Goal: Task Accomplishment & Management: Complete application form

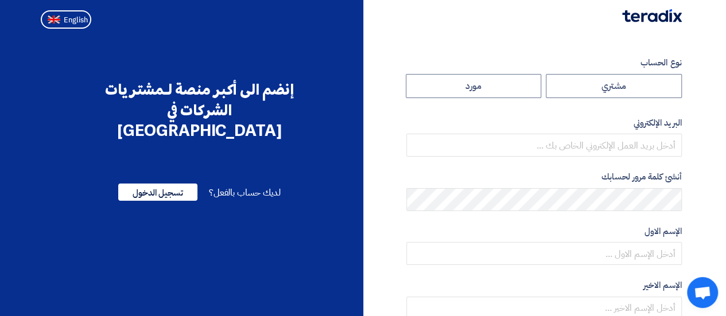
radio input "true"
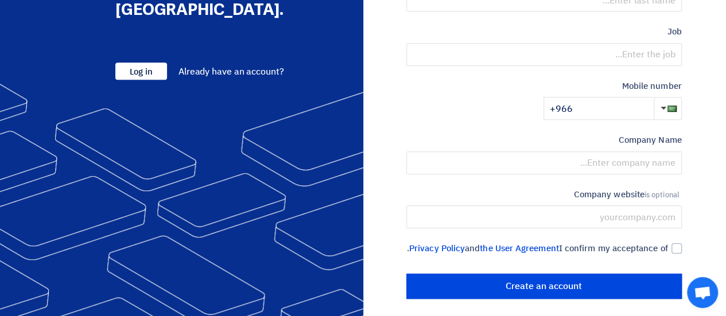
scroll to position [326, 0]
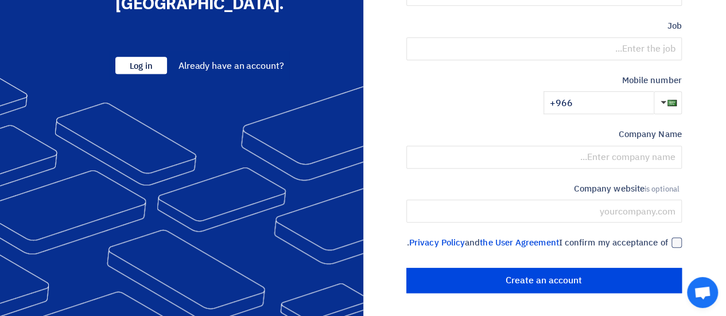
click at [677, 237] on div at bounding box center [676, 242] width 10 height 10
click at [668, 236] on input "I confirm my acceptance of the User Agreement and Privacy Policy ." at bounding box center [529, 247] width 275 height 23
checkbox input "true"
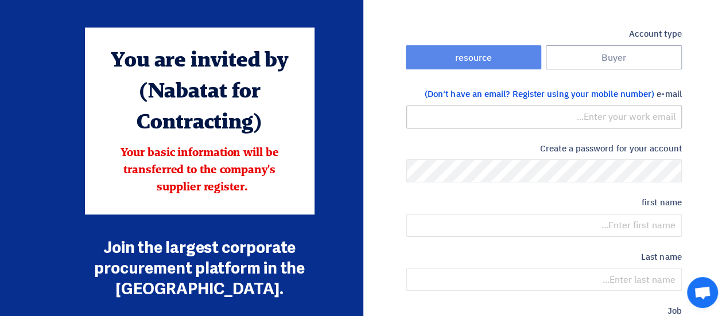
scroll to position [28, 0]
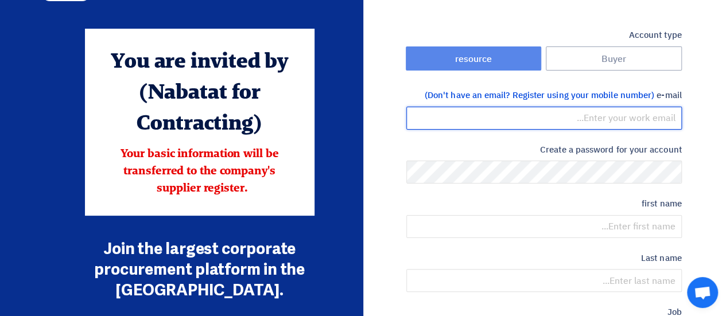
click at [576, 120] on input "email" at bounding box center [543, 118] width 275 height 23
type input "[PERSON_NAME][EMAIL_ADDRESS][DOMAIN_NAME]"
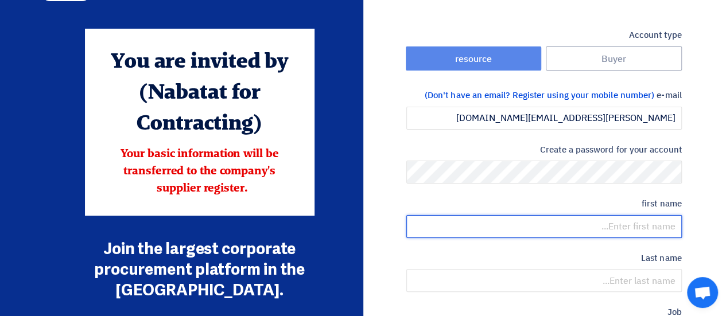
click at [631, 225] on input "text" at bounding box center [543, 226] width 275 height 23
type input "BABAR"
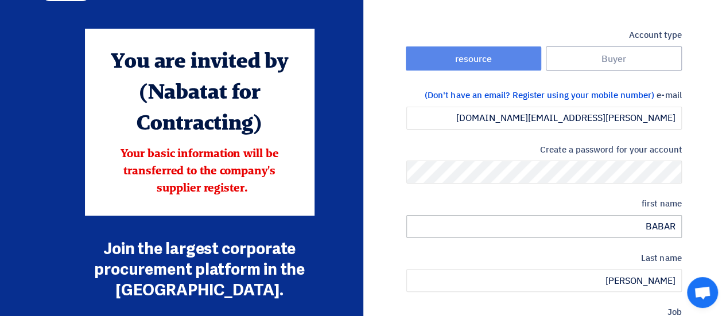
scroll to position [204, 0]
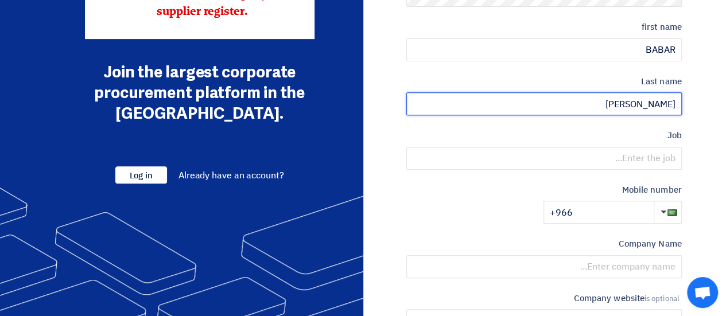
click at [661, 105] on input "[PERSON_NAME]" at bounding box center [543, 103] width 275 height 23
type input "[PERSON_NAME]"
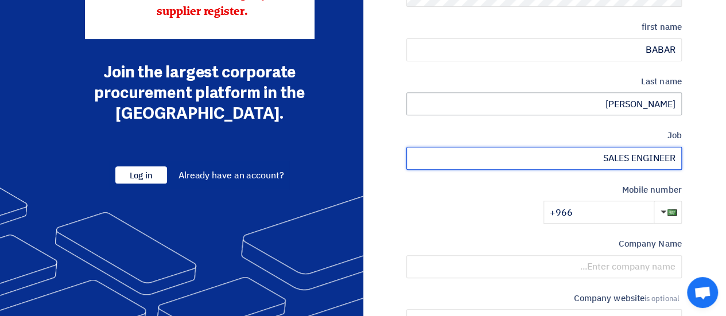
type input "SALES ENGINEER"
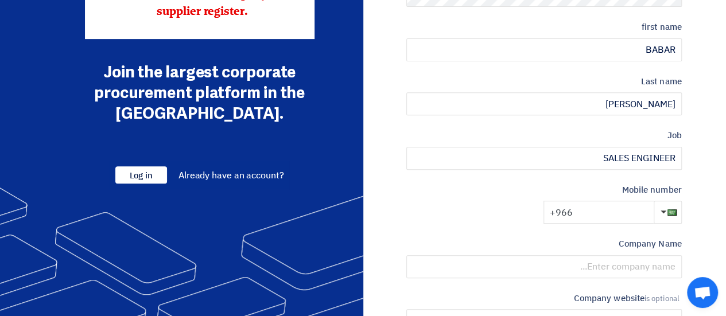
click at [597, 211] on input "+966" at bounding box center [598, 212] width 110 height 23
type input "[PHONE_NUMBER]"
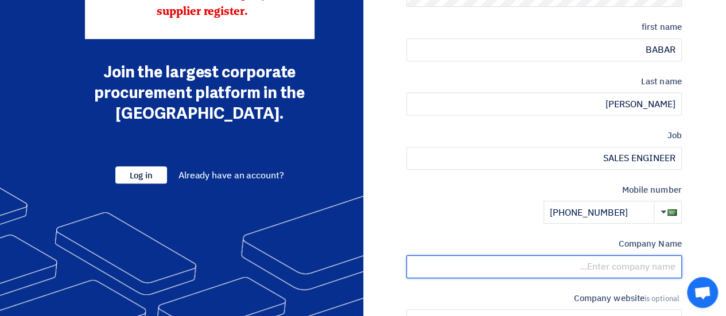
click at [617, 268] on input "text" at bounding box center [543, 266] width 275 height 23
click at [674, 267] on input "WATAN ALTAQA EQUIPMENT CO" at bounding box center [543, 266] width 275 height 23
type input ".WATAN ALTAQA EQUIPMENT CO"
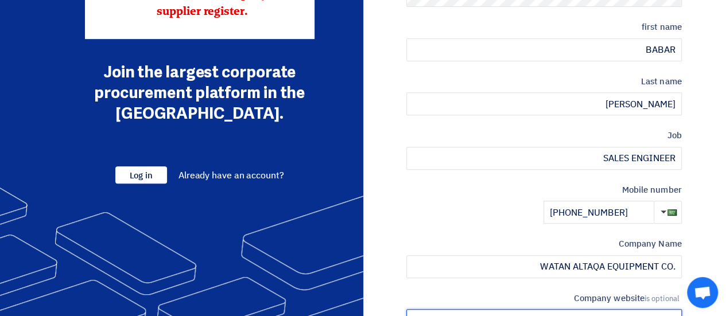
scroll to position [220, 0]
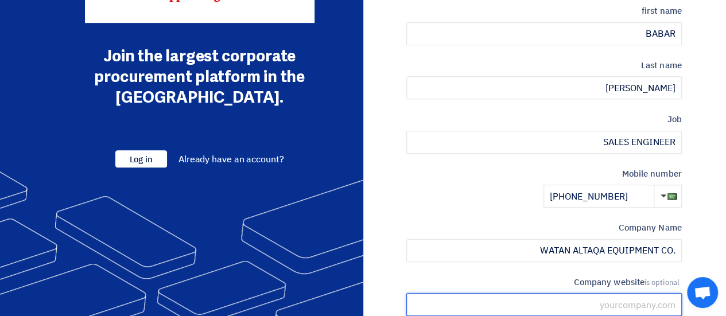
paste input "[URL][DOMAIN_NAME]"
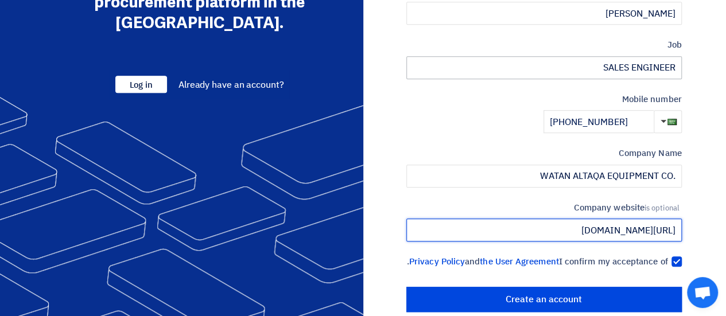
scroll to position [296, 0]
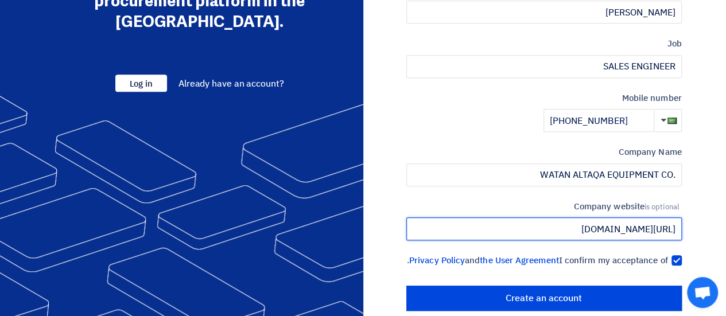
click at [549, 224] on input "[URL][DOMAIN_NAME]" at bounding box center [543, 228] width 275 height 23
click at [544, 233] on input "[URL][DOMAIN_NAME]" at bounding box center [543, 228] width 275 height 23
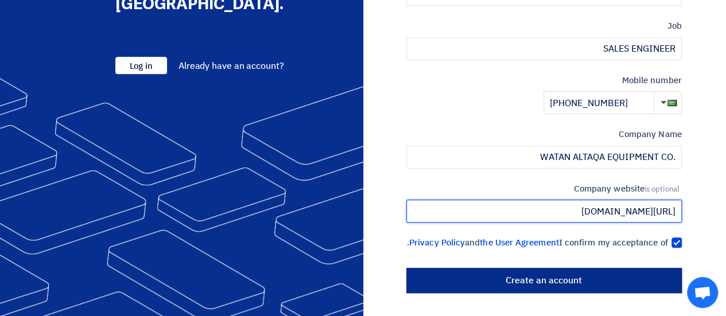
type input "[URL][DOMAIN_NAME]"
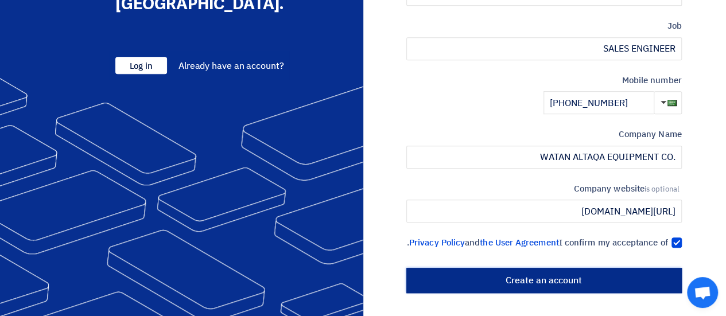
click at [520, 277] on input "Create an account" at bounding box center [543, 280] width 275 height 25
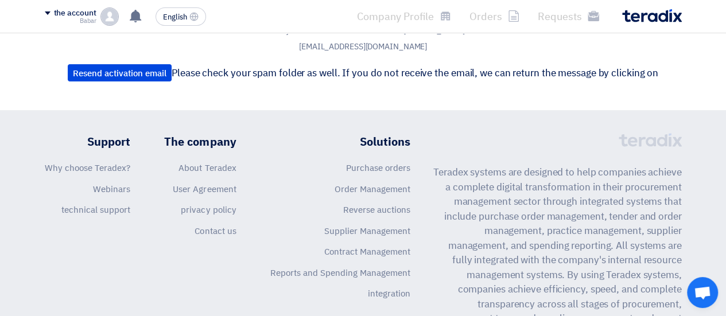
scroll to position [172, 0]
